Goal: Complete application form

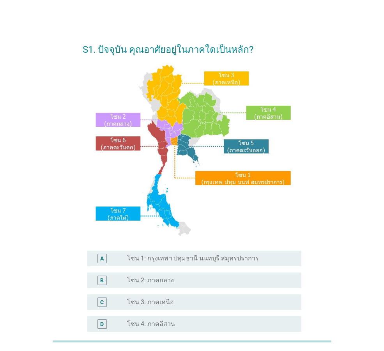
scroll to position [39, 0]
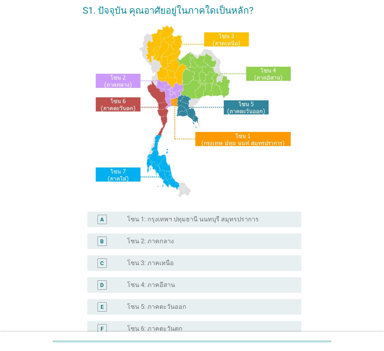
click at [214, 267] on div "radio_button_unchecked โซน 3: ภาคเหนือ" at bounding box center [211, 262] width 168 height 9
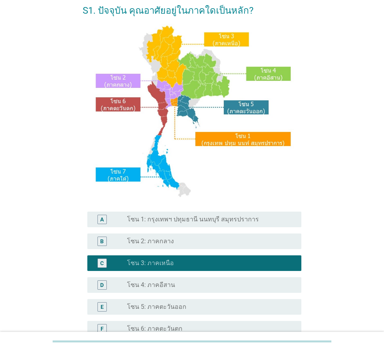
scroll to position [147, 0]
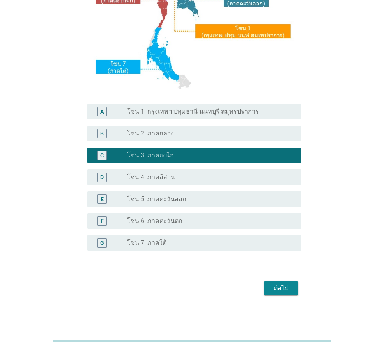
click at [285, 289] on div "ต่อไป" at bounding box center [281, 287] width 22 height 9
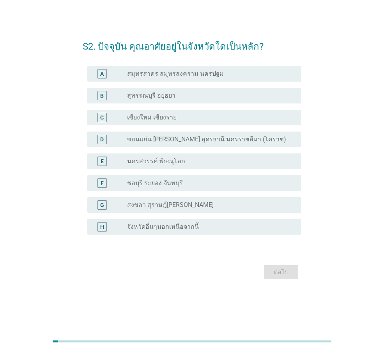
scroll to position [0, 0]
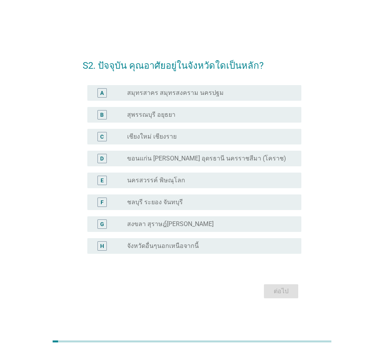
click at [201, 138] on div "radio_button_unchecked เชียงใหม่ เชียงราย" at bounding box center [208, 137] width 162 height 8
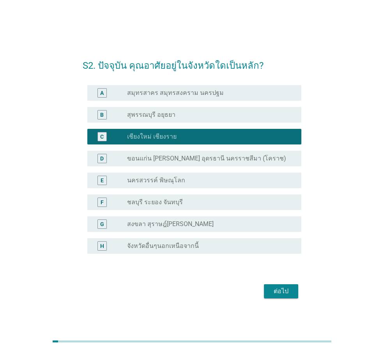
click at [285, 291] on div "ต่อไป" at bounding box center [281, 290] width 22 height 9
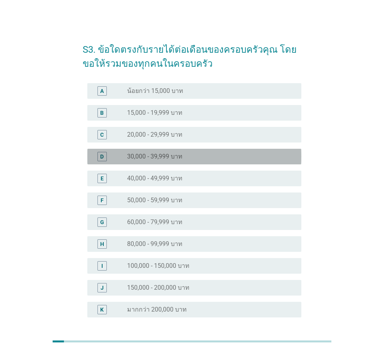
click at [216, 154] on div "radio_button_unchecked 30,000 - 39,999 บาท" at bounding box center [208, 156] width 162 height 8
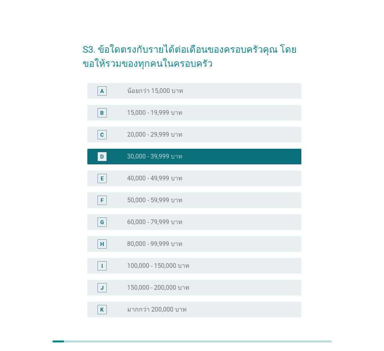
scroll to position [67, 0]
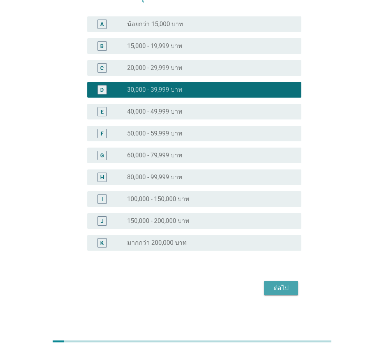
click at [285, 287] on div "ต่อไป" at bounding box center [281, 287] width 22 height 9
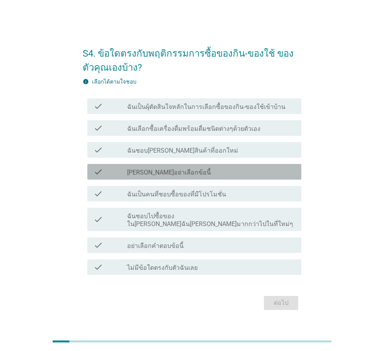
click at [227, 176] on div "check_box_outline_blank [PERSON_NAME]อย่าเลือกข้อนี้" at bounding box center [211, 171] width 168 height 9
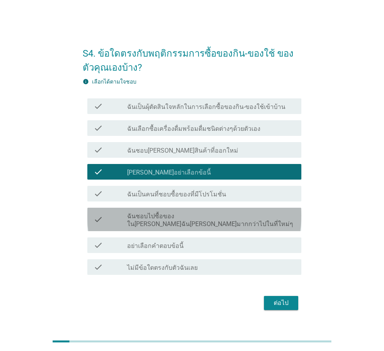
click at [274, 216] on div "check_box_outline_blank ฉันชอบไปซื้อของใน[PERSON_NAME]ฉัน[PERSON_NAME]มากกว่าไป…" at bounding box center [211, 219] width 168 height 17
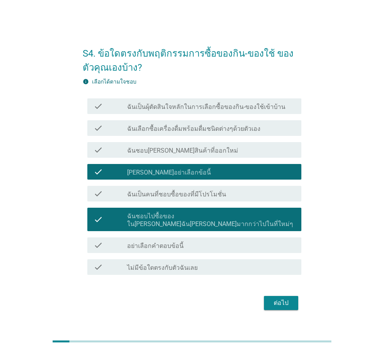
click at [262, 130] on div "check_box_outline_blank ฉันเลือกซื้อเครื่องดื่มพร้อมดื่มชนิดต่างๆด้วยตัวเอง" at bounding box center [211, 127] width 168 height 9
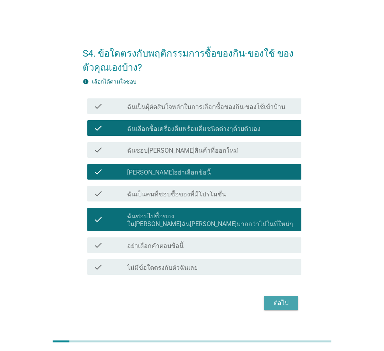
click at [280, 299] on div "ต่อไป" at bounding box center [281, 302] width 22 height 9
